Goal: Check status: Check status

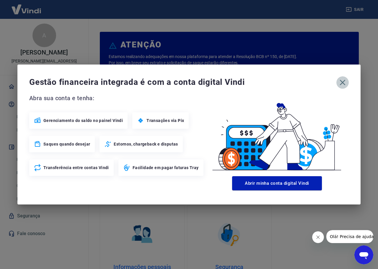
click at [343, 83] on icon "button" at bounding box center [342, 82] width 9 height 9
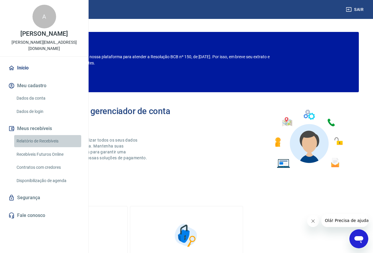
click at [45, 147] on link "Relatório de Recebíveis" at bounding box center [47, 141] width 67 height 12
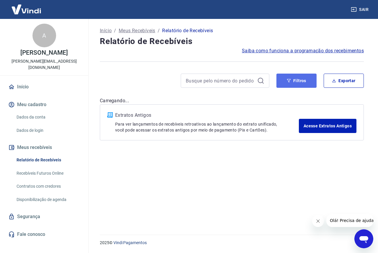
click at [304, 81] on button "Filtros" at bounding box center [296, 80] width 40 height 14
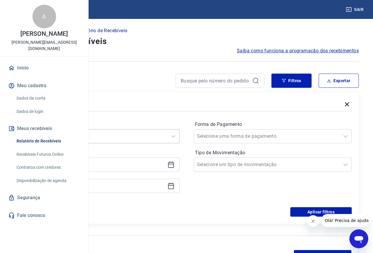
click at [164, 138] on div at bounding box center [94, 136] width 140 height 8
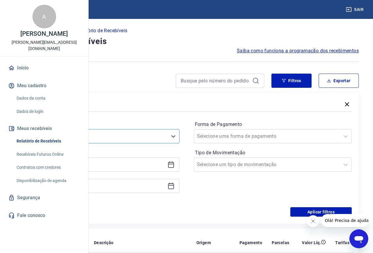
click at [164, 135] on div at bounding box center [94, 136] width 140 height 8
click at [84, 137] on input "Período" at bounding box center [54, 135] width 60 height 7
click at [191, 119] on div "Período Selecione um período Período personalizado Forma de Pagamento Selecione…" at bounding box center [186, 159] width 330 height 94
click at [148, 164] on input at bounding box center [95, 164] width 139 height 9
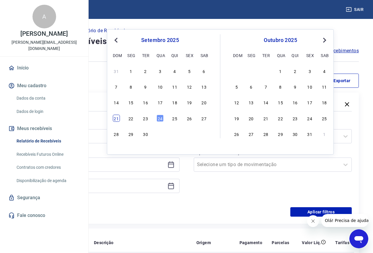
click at [115, 118] on div "21" at bounding box center [116, 117] width 7 height 7
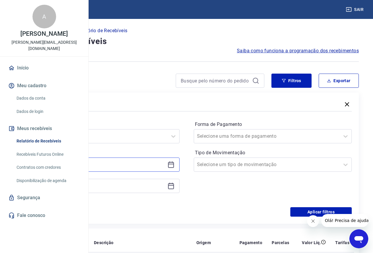
click at [140, 164] on input "[DATE]" at bounding box center [95, 164] width 139 height 9
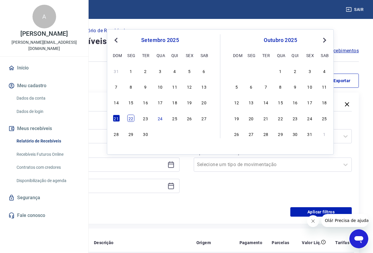
click at [131, 119] on div "22" at bounding box center [130, 117] width 7 height 7
type input "[DATE]"
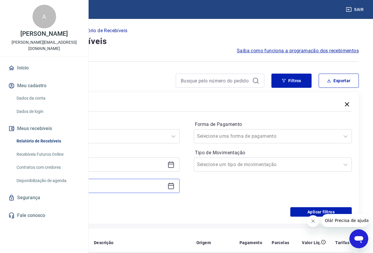
click at [153, 183] on input at bounding box center [95, 185] width 139 height 9
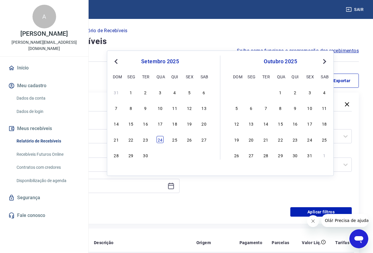
click at [160, 140] on div "24" at bounding box center [159, 139] width 7 height 7
type input "[DATE]"
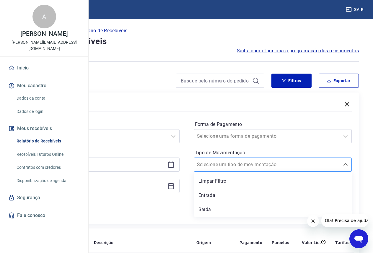
click at [256, 166] on input "Tipo de Movimentação" at bounding box center [227, 164] width 60 height 7
click at [262, 193] on div "Entrada" at bounding box center [273, 195] width 158 height 12
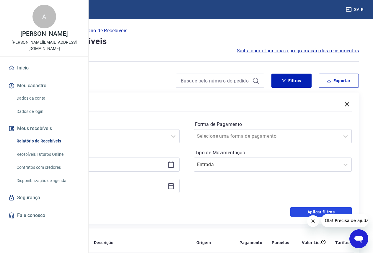
drag, startPoint x: 300, startPoint y: 212, endPoint x: 75, endPoint y: 133, distance: 238.2
click at [300, 212] on button "Aplicar filtros" at bounding box center [320, 211] width 61 height 9
